Goal: Transaction & Acquisition: Purchase product/service

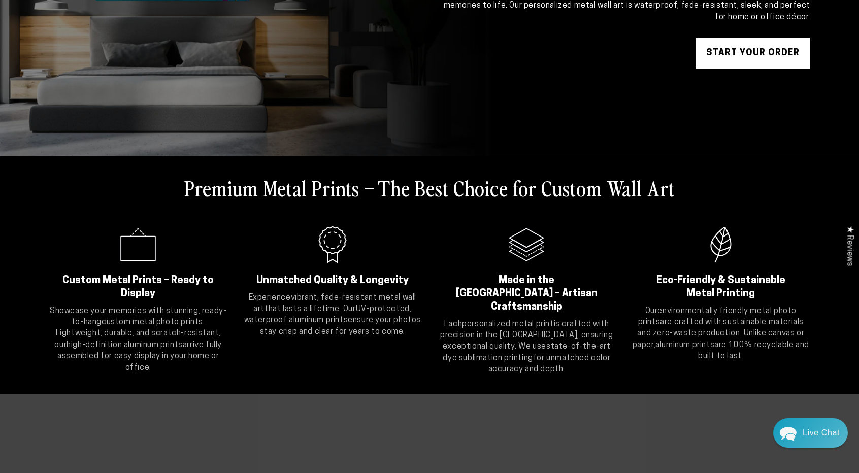
scroll to position [212, 0]
click at [176, 329] on div "Close dialog Get 35% Off + Free Shipping on Your First Order! Plus, enjoy early…" at bounding box center [429, 236] width 859 height 473
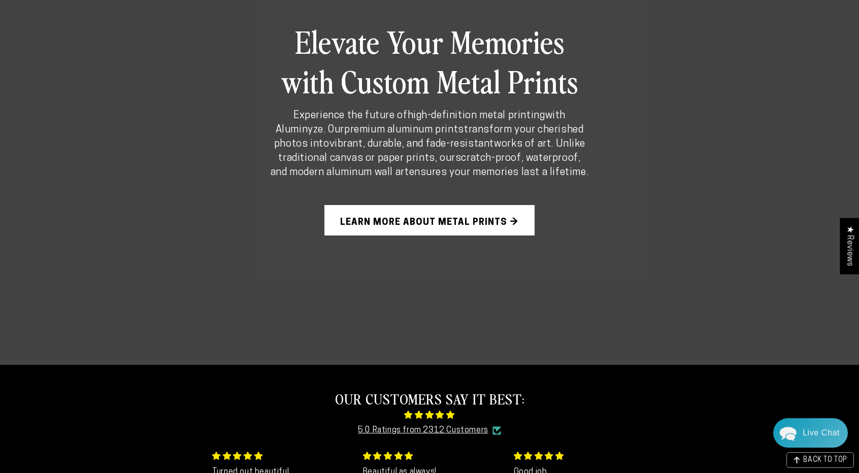
scroll to position [714, 0]
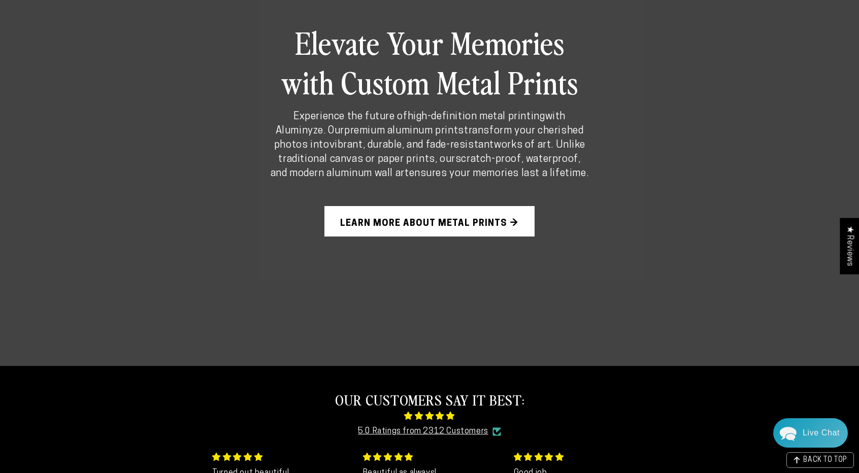
click at [385, 210] on link "Learn More About Metal Prints →" at bounding box center [430, 221] width 210 height 30
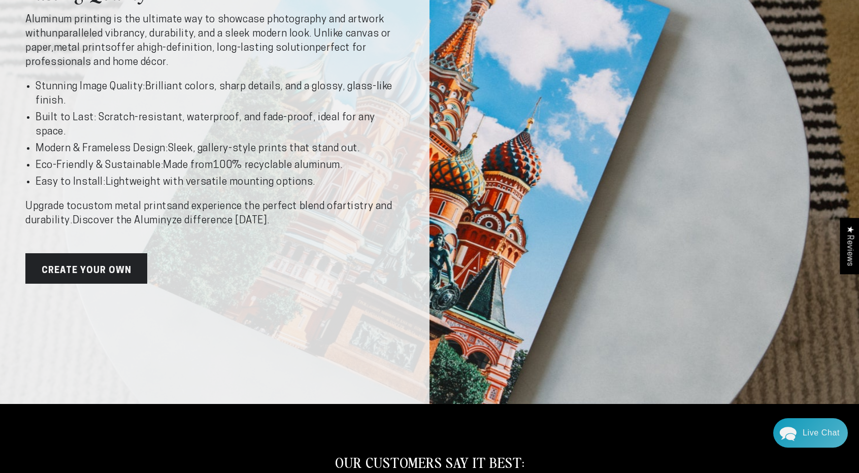
scroll to position [213, 0]
click at [120, 281] on link "Create Your Own" at bounding box center [86, 268] width 122 height 30
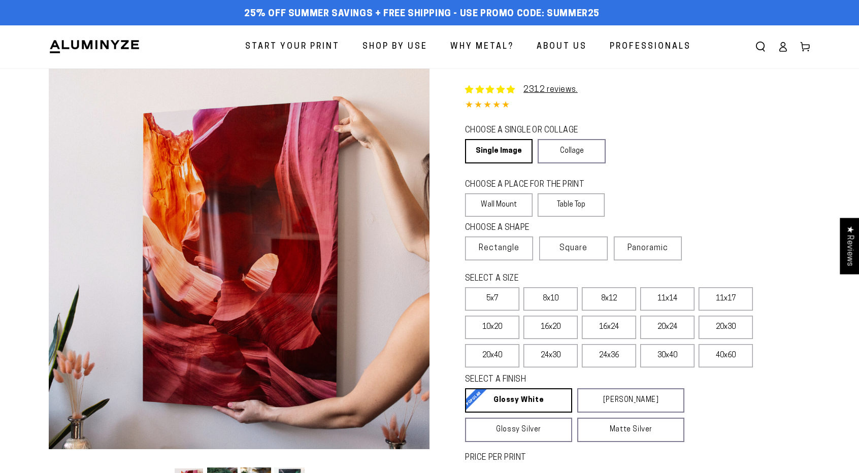
select select "**********"
click at [559, 153] on link "Collage" at bounding box center [572, 151] width 68 height 24
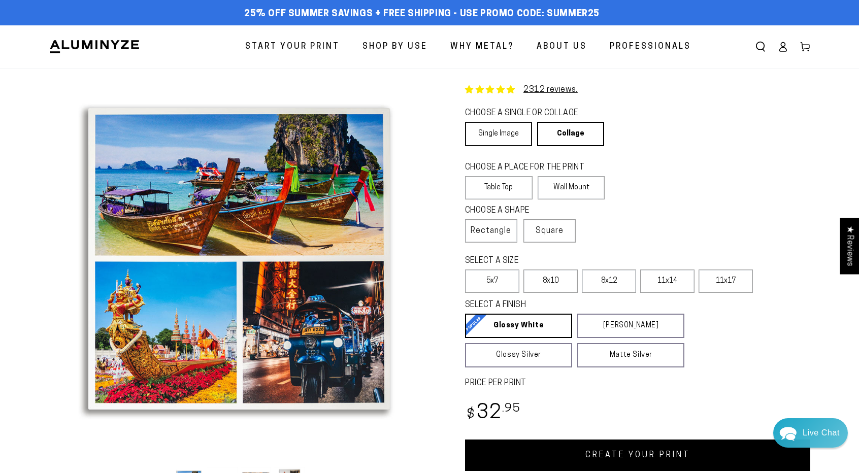
click at [515, 136] on link "Single Image" at bounding box center [498, 134] width 67 height 24
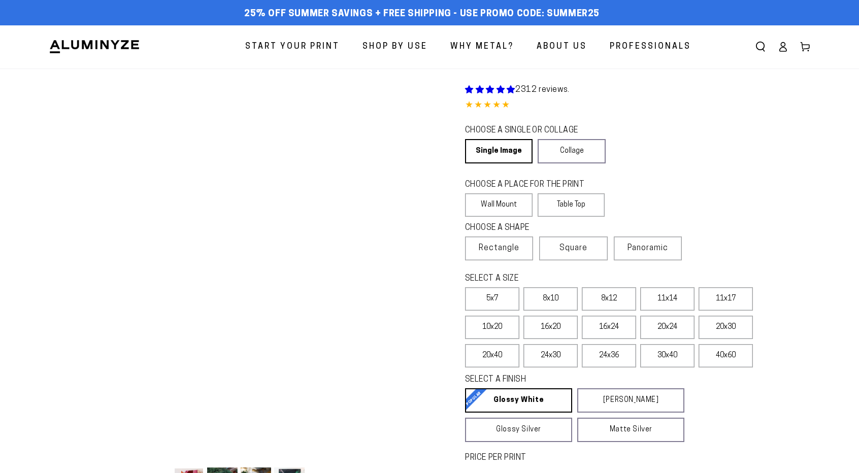
select select "**********"
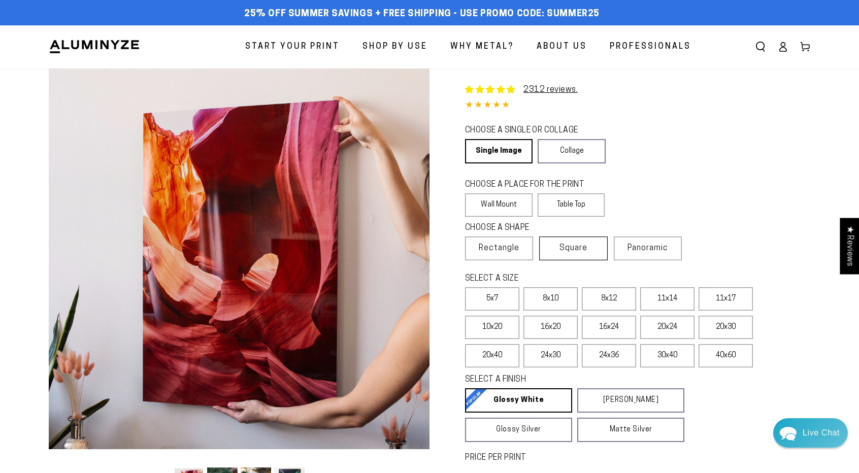
click at [560, 259] on label "Square" at bounding box center [573, 249] width 68 height 24
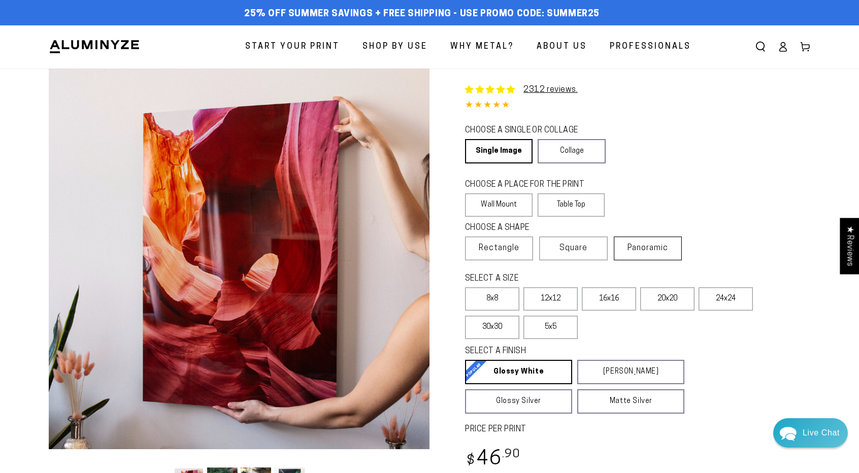
click at [625, 252] on label "Panoramic" at bounding box center [648, 249] width 68 height 24
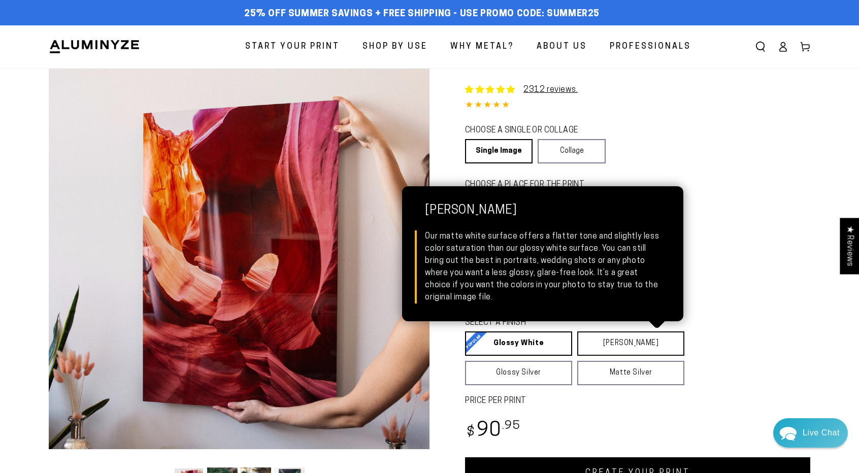
click at [601, 339] on link "[PERSON_NAME] Matte White Our matte white surface offers a flatter tone and sli…" at bounding box center [630, 344] width 107 height 24
click at [603, 347] on link "[PERSON_NAME] Matte White Our matte white surface offers a flatter tone and sli…" at bounding box center [632, 344] width 108 height 24
click at [591, 349] on link "[PERSON_NAME] Matte White Our matte white surface offers a flatter tone and sli…" at bounding box center [632, 344] width 108 height 24
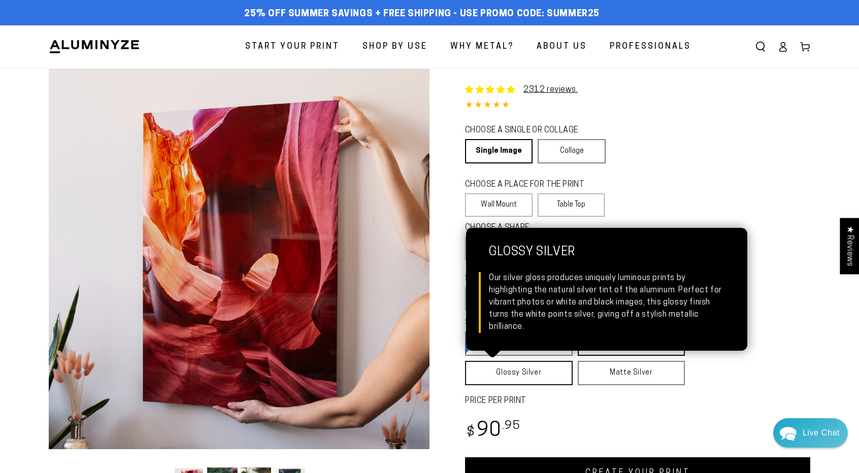
click at [547, 382] on link "Glossy Silver Glossy Silver Our silver gloss produces uniquely luminous prints …" at bounding box center [519, 373] width 108 height 24
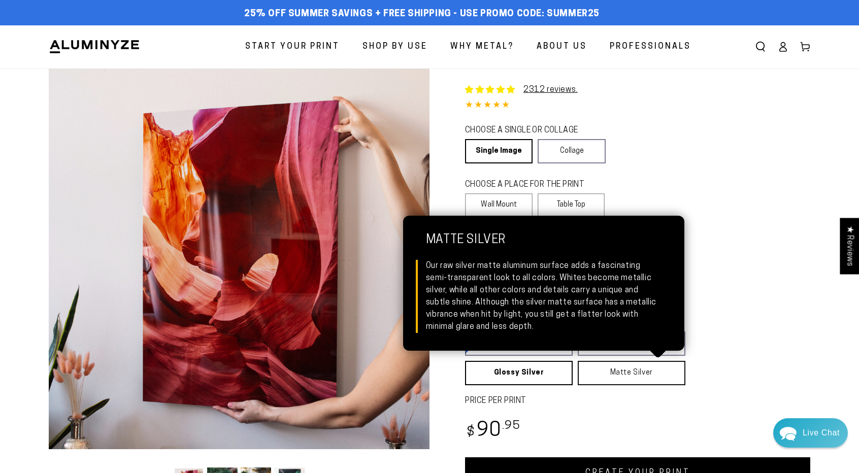
click at [591, 377] on link "Matte Silver Matte Silver Our raw silver matte aluminum surface adds a fascinat…" at bounding box center [632, 373] width 108 height 24
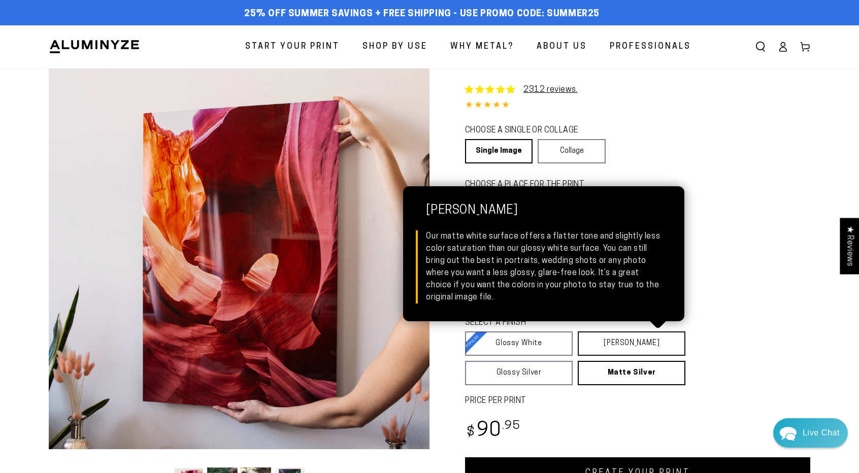
click at [606, 346] on link "[PERSON_NAME] Matte White Our matte white surface offers a flatter tone and sli…" at bounding box center [632, 344] width 108 height 24
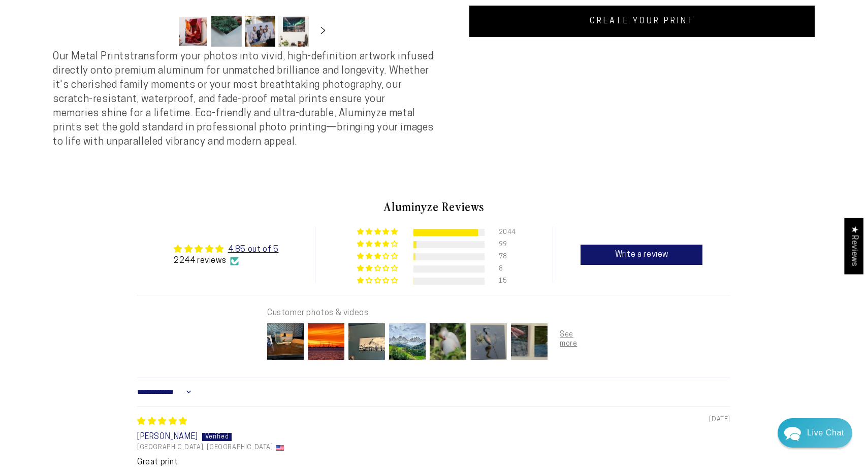
scroll to position [493, 0]
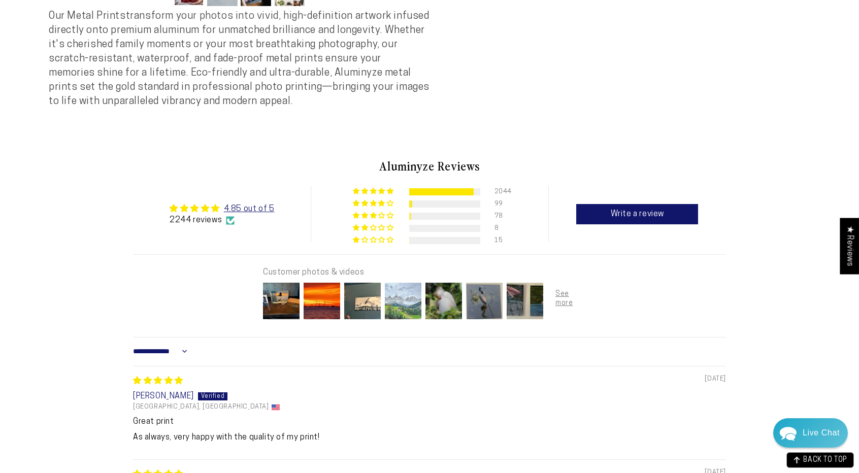
click at [418, 320] on img at bounding box center [403, 301] width 41 height 41
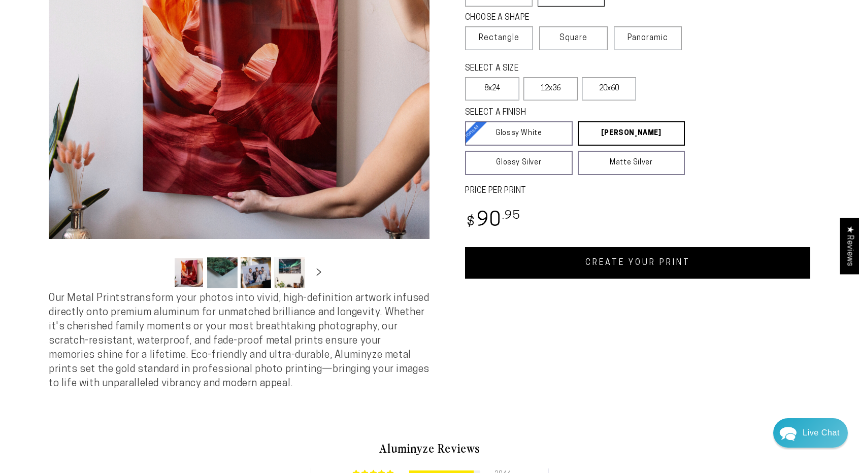
scroll to position [0, 0]
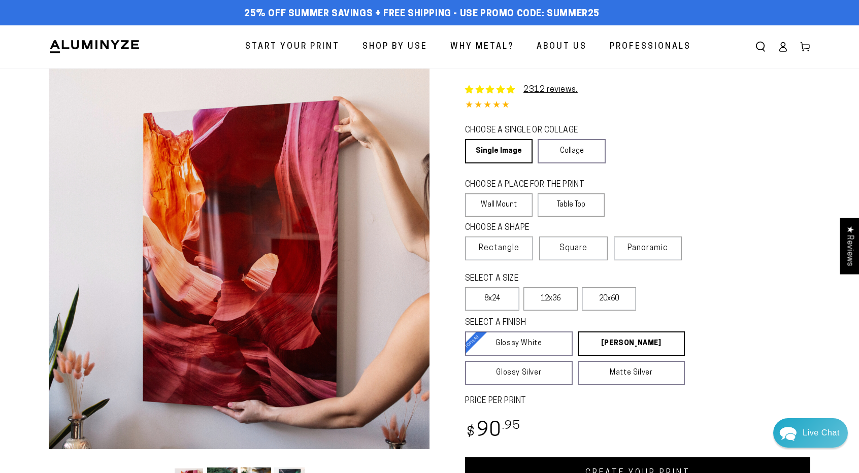
click at [574, 40] on span "About Us" at bounding box center [562, 47] width 50 height 15
